Goal: Transaction & Acquisition: Book appointment/travel/reservation

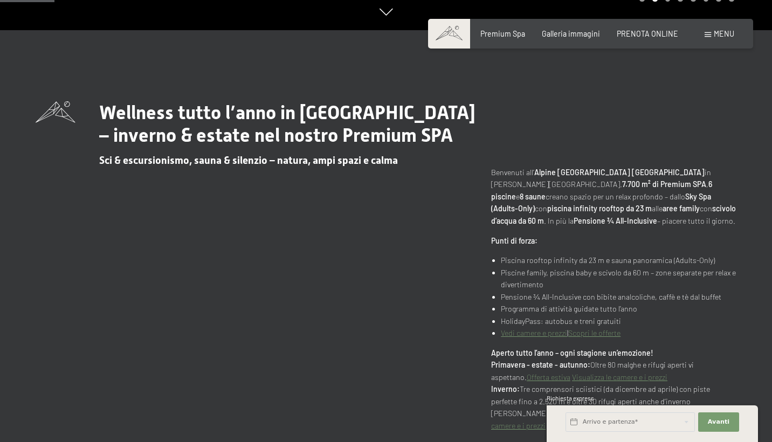
scroll to position [350, 0]
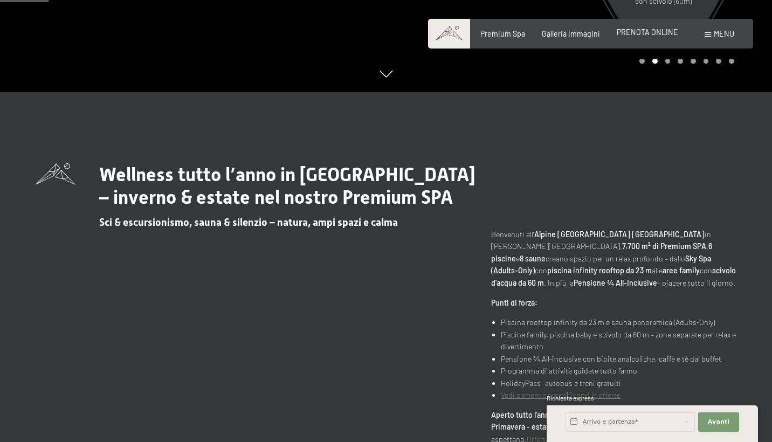
click at [648, 36] on span "PRENOTA ONLINE" at bounding box center [647, 31] width 61 height 9
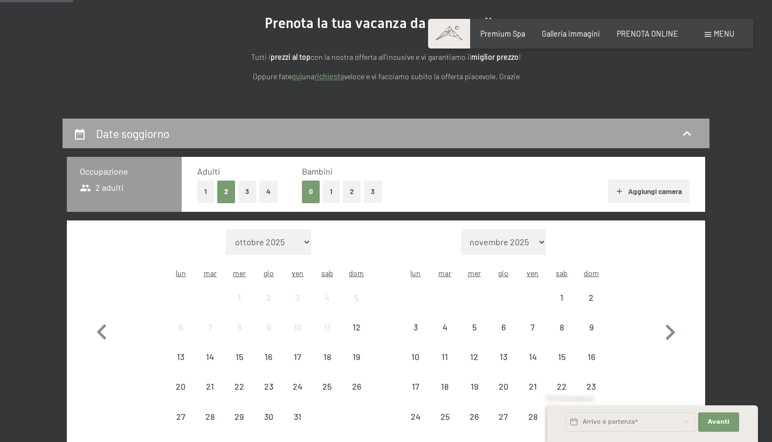
scroll to position [128, 0]
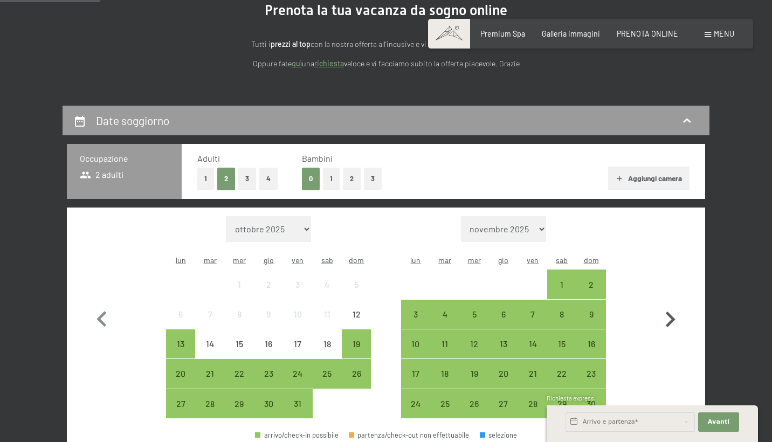
click at [673, 307] on icon "button" at bounding box center [669, 319] width 31 height 31
select select "2025-11-01"
select select "2025-12-01"
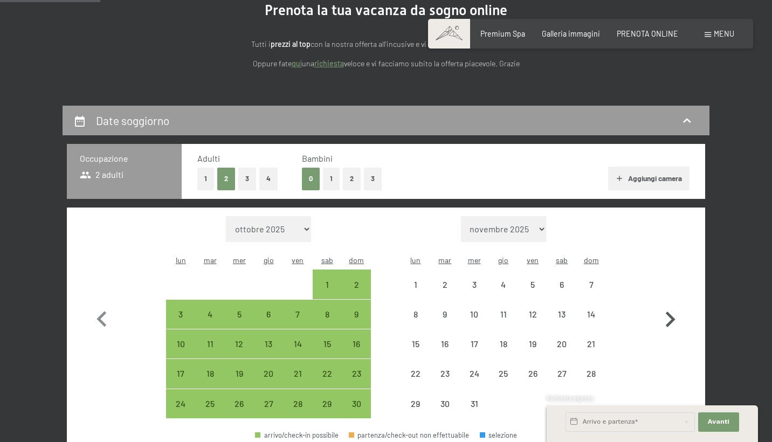
click at [673, 307] on icon "button" at bounding box center [669, 319] width 31 height 31
select select "2025-12-01"
select select "2026-01-01"
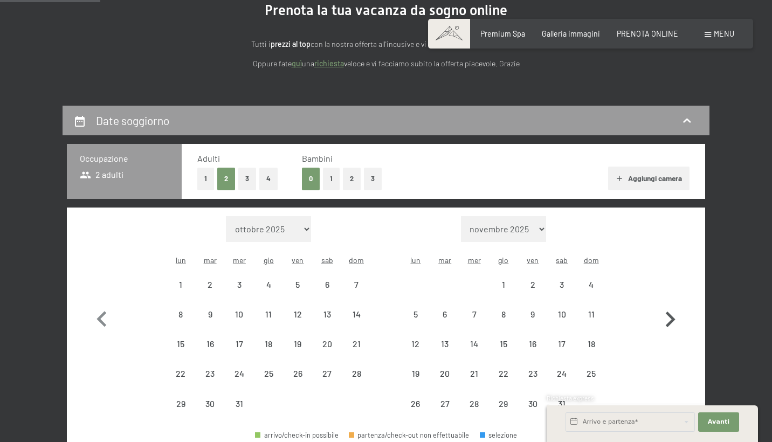
click at [673, 307] on icon "button" at bounding box center [669, 319] width 31 height 31
select select "2026-01-01"
select select "2026-02-01"
select select "2026-01-01"
select select "2026-02-01"
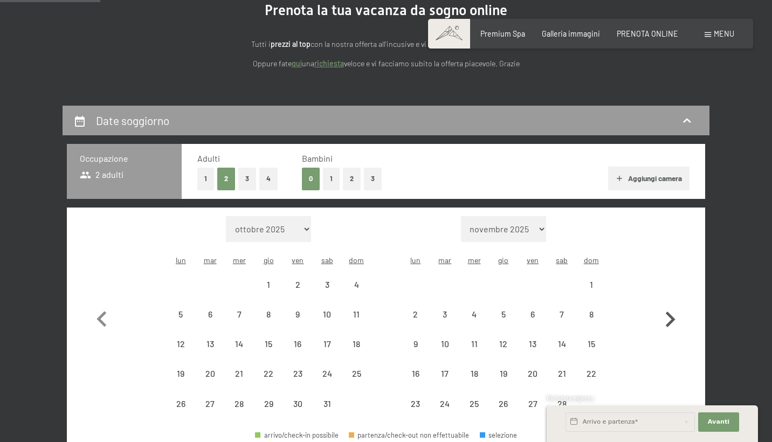
select select "2026-01-01"
select select "2026-02-01"
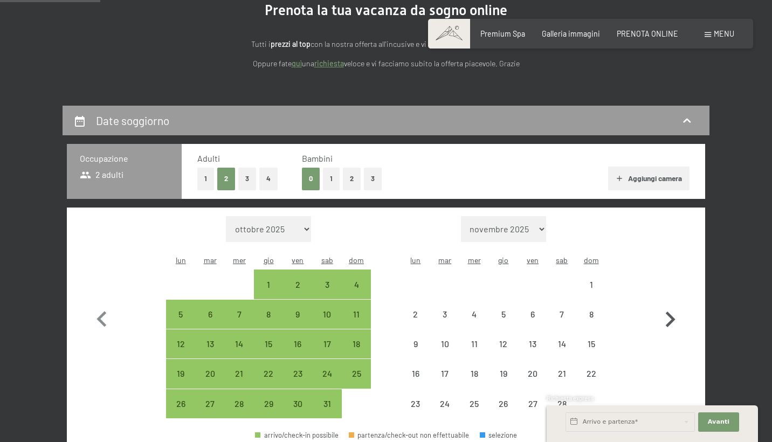
select select "2026-01-01"
select select "2026-02-01"
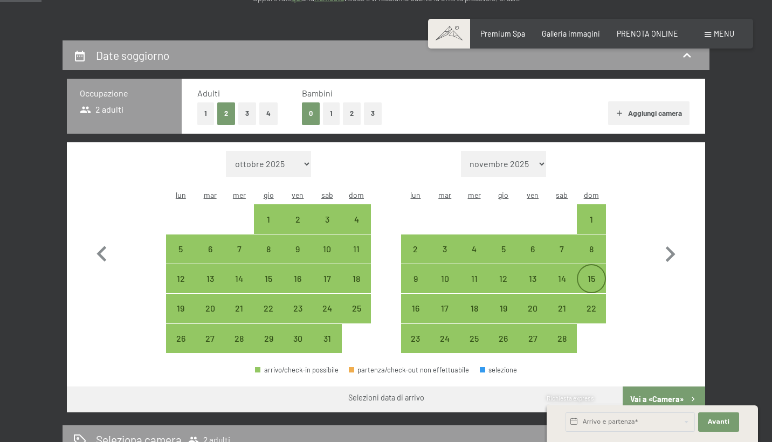
scroll to position [193, 0]
click at [536, 274] on div "13" at bounding box center [532, 287] width 27 height 27
select select "2026-01-01"
select select "2026-02-01"
